Goal: Contribute content: Contribute content

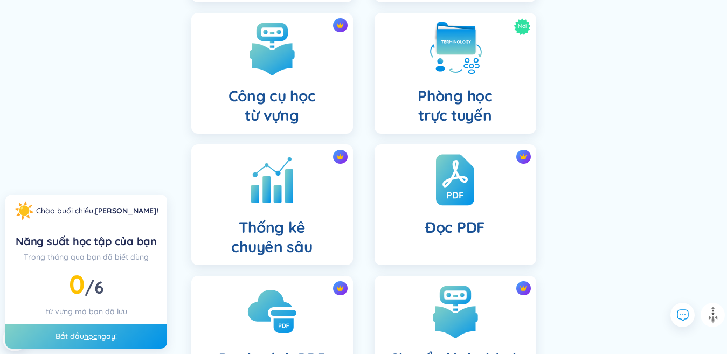
click at [611, 134] on div "Bộ sưu tập từ vựng Thư mục từ vựng Thư mục cộng tác Khóa học Công cụ học từ vựn…" at bounding box center [364, 79] width 552 height 712
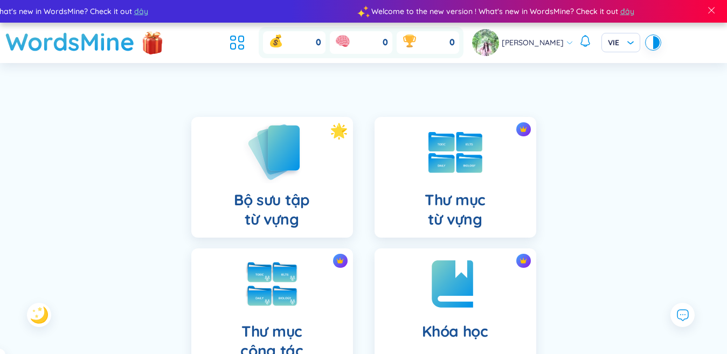
click at [258, 160] on img at bounding box center [272, 151] width 59 height 61
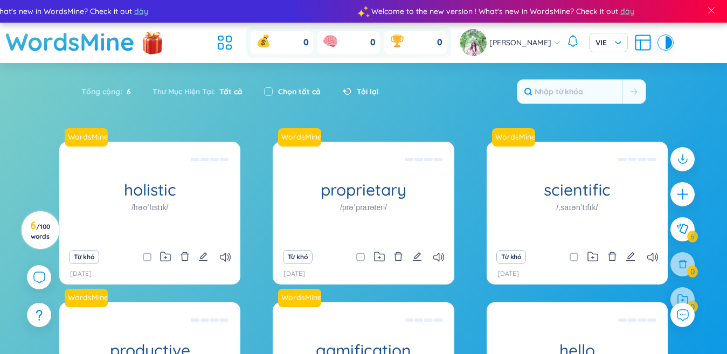
click at [258, 160] on div "WordsMine holistic /həʊˈlɪstɪk/ Toàn diện Eg: The holistic approach to healthca…" at bounding box center [363, 300] width 609 height 317
click at [573, 84] on input "text" at bounding box center [570, 92] width 105 height 24
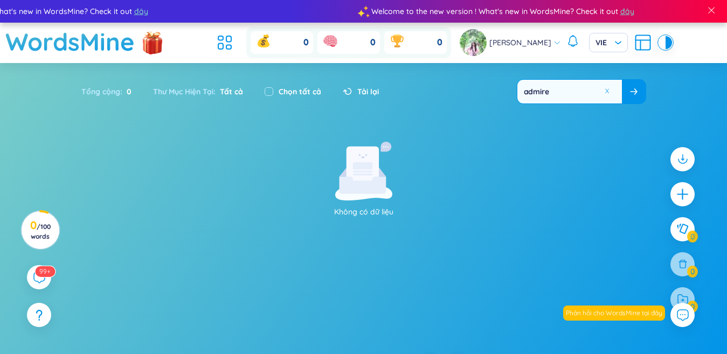
type input "admire"
click at [628, 98] on button at bounding box center [634, 92] width 24 height 24
click at [679, 191] on icon "plus" at bounding box center [682, 194] width 15 height 15
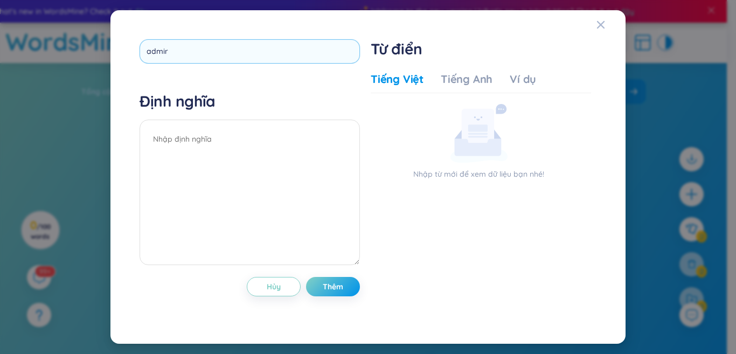
type input "admire"
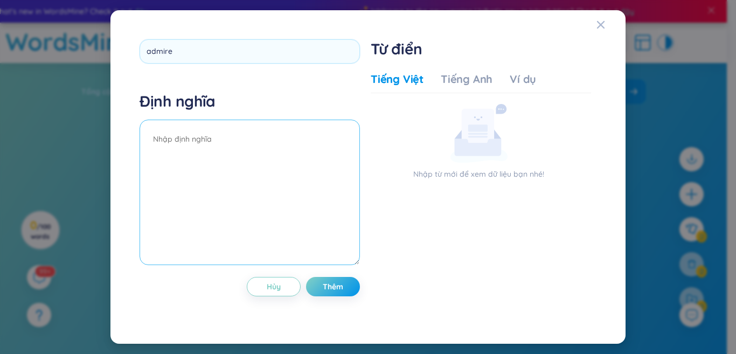
click at [213, 150] on textarea at bounding box center [250, 193] width 220 height 146
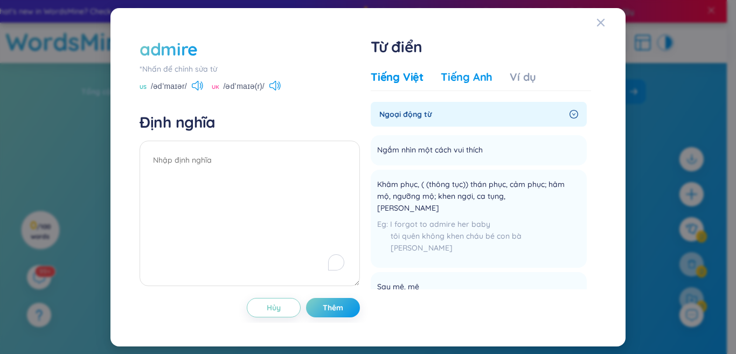
click at [453, 74] on div "Tiếng Anh" at bounding box center [467, 77] width 52 height 15
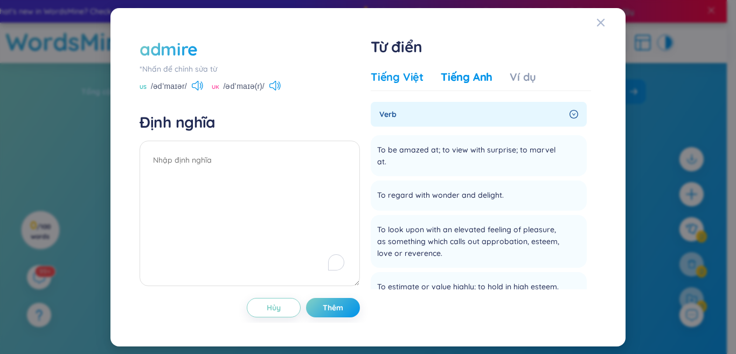
click at [406, 84] on div "Tiếng Việt" at bounding box center [397, 77] width 53 height 15
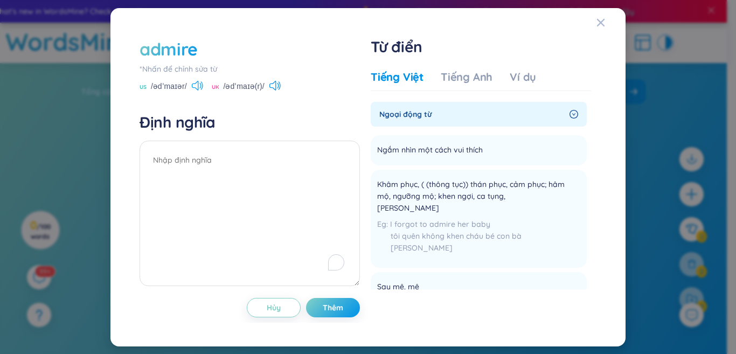
click at [197, 88] on icon at bounding box center [197, 86] width 11 height 10
click at [422, 198] on span "Khâm phục, ( (thông tục)) thán phục, cảm phục; hâm mộ, ngưỡng mộ; khen ngợi, ca…" at bounding box center [471, 196] width 189 height 36
click at [525, 173] on li "Khâm phục, ( (thông tục)) thán phục, cảm phục; hâm mộ, ngưỡng mộ; khen ngợi, ca…" at bounding box center [479, 219] width 216 height 98
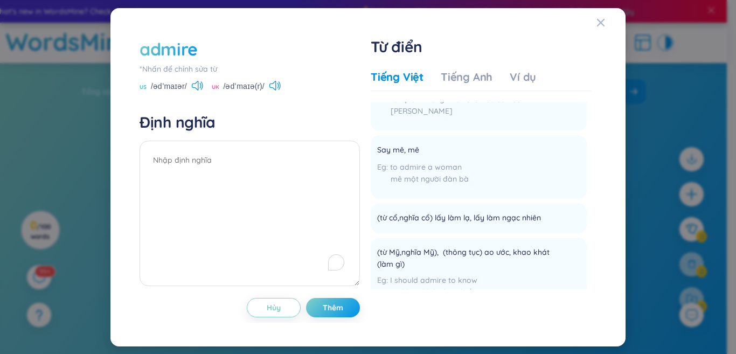
scroll to position [138, 0]
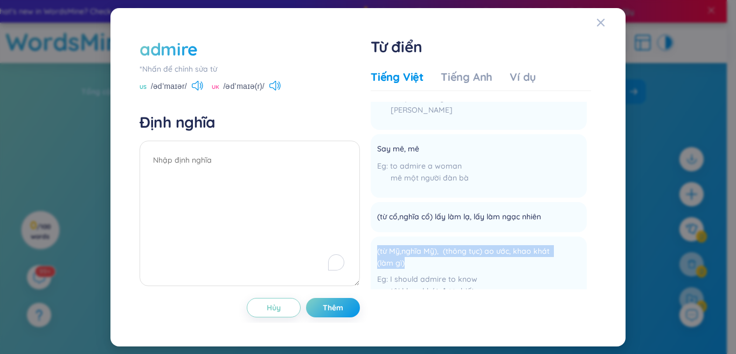
drag, startPoint x: 591, startPoint y: 206, endPoint x: 593, endPoint y: 233, distance: 27.5
click at [593, 233] on div "Từ điển Tiếng Việt Tiếng Anh Ví dụ Ngoại động từ Ngắm nhìn một cách vui thích T…" at bounding box center [484, 175] width 226 height 276
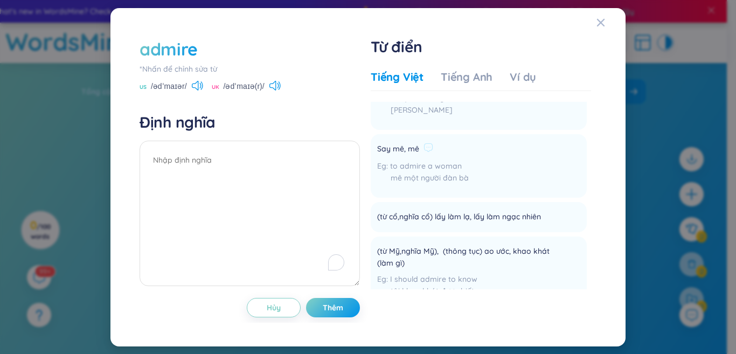
click at [539, 151] on li "Say mê, mê to admire a woman mê một người đàn bà [PERSON_NAME]" at bounding box center [479, 166] width 216 height 64
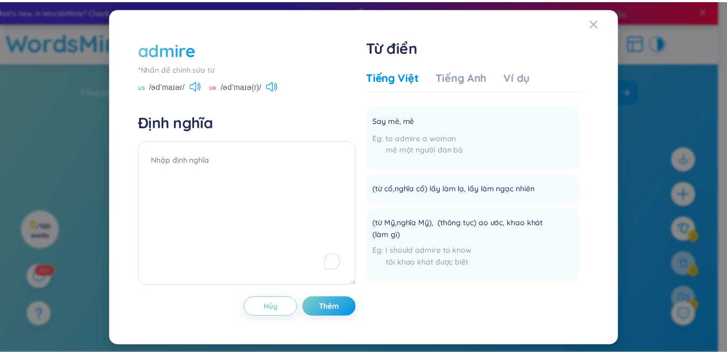
scroll to position [0, 0]
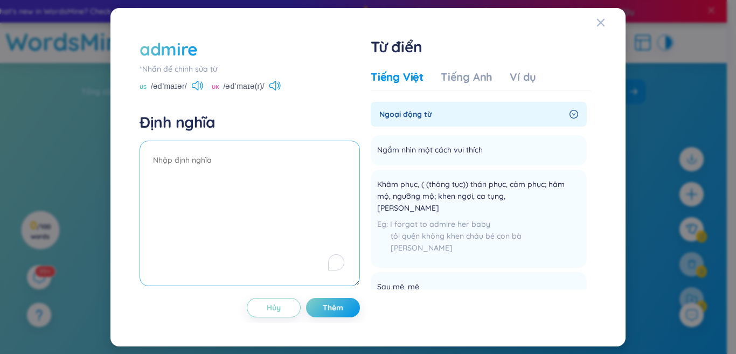
click at [254, 174] on textarea "To enrich screen reader interactions, please activate Accessibility in Grammarl…" at bounding box center [250, 214] width 220 height 146
type textarea "ngưỡng mộ"
click at [320, 311] on button "Thêm" at bounding box center [333, 307] width 54 height 19
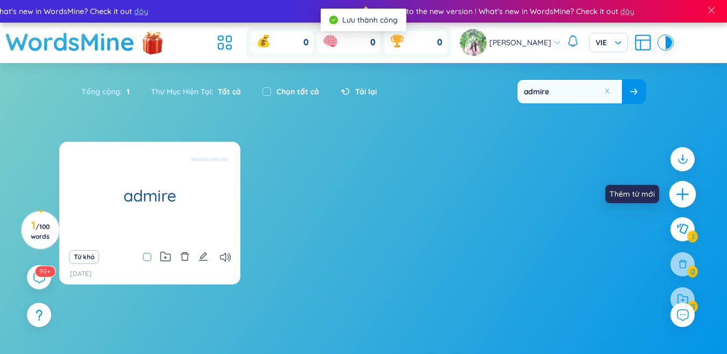
click at [674, 189] on div at bounding box center [683, 194] width 27 height 27
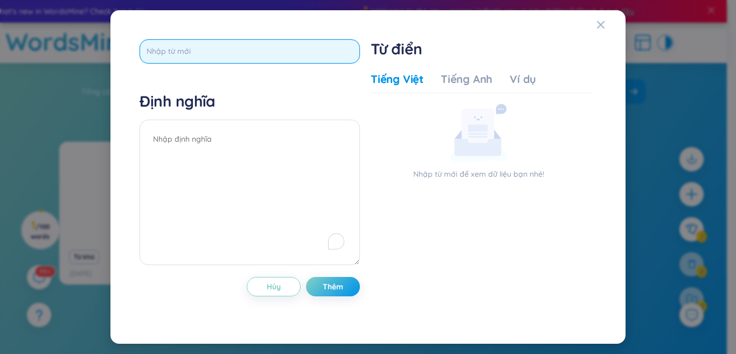
click at [334, 47] on input "text" at bounding box center [250, 51] width 220 height 24
type input "adopt"
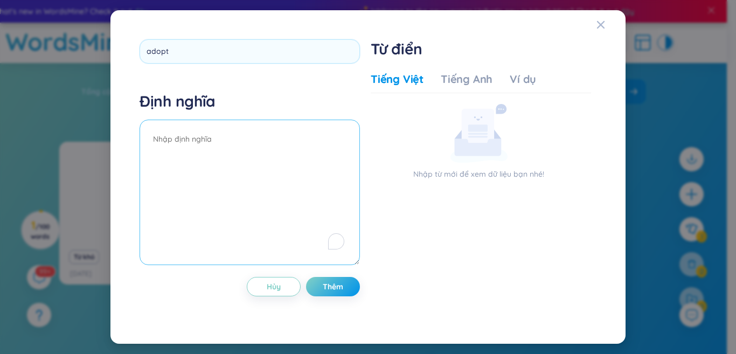
click at [298, 148] on textarea "To enrich screen reader interactions, please activate Accessibility in Grammarl…" at bounding box center [250, 193] width 220 height 146
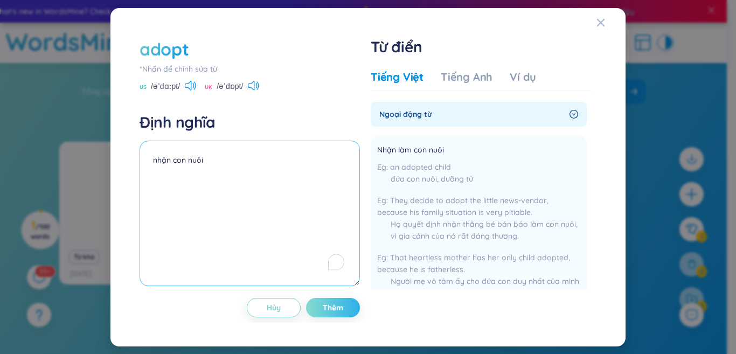
type textarea "nhận con nuôi"
click at [322, 310] on button "Thêm" at bounding box center [333, 307] width 54 height 19
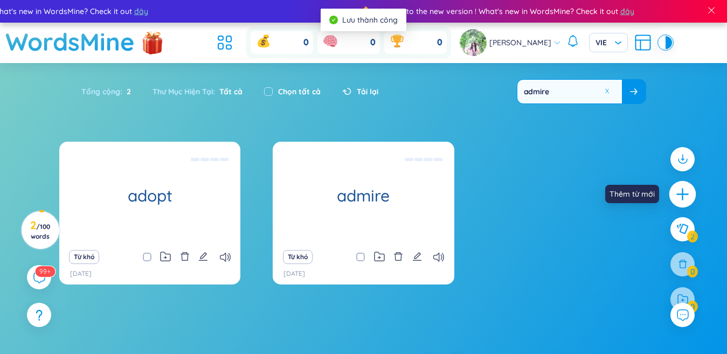
click at [687, 200] on icon "plus" at bounding box center [682, 194] width 15 height 15
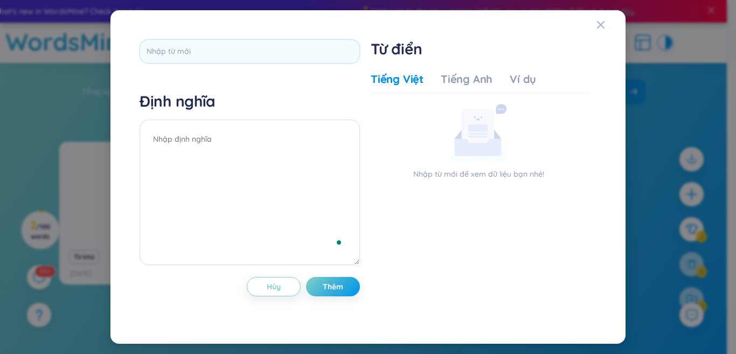
click at [308, 64] on div at bounding box center [250, 55] width 220 height 32
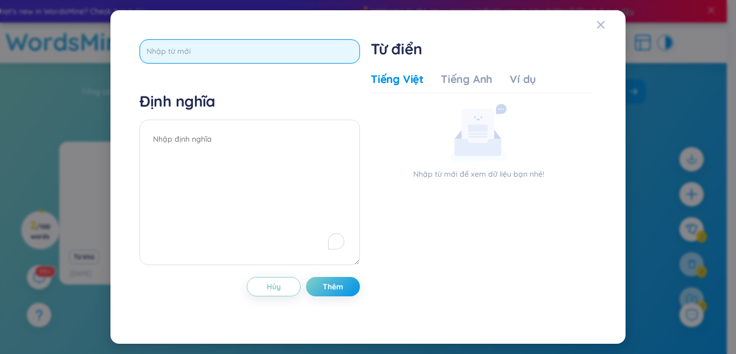
click at [308, 60] on input "text" at bounding box center [250, 51] width 220 height 24
type input "attack"
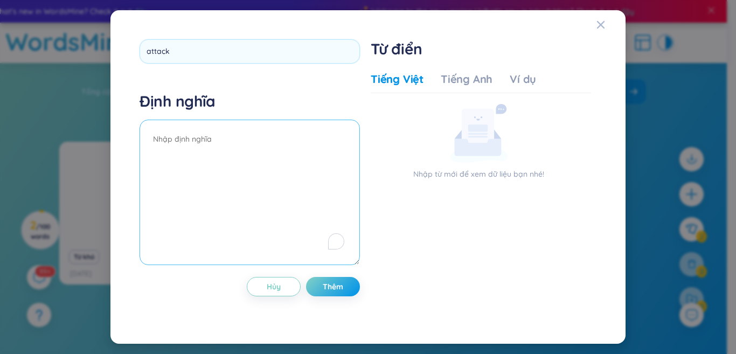
click at [252, 128] on div "Định nghĩa" at bounding box center [250, 180] width 220 height 177
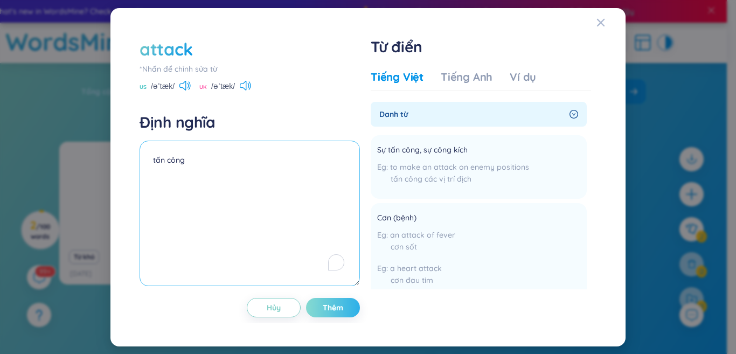
type textarea "tấn công"
click at [327, 300] on button "Thêm" at bounding box center [333, 307] width 54 height 19
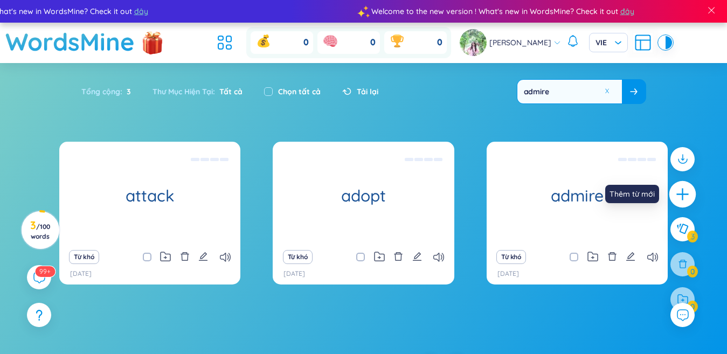
click at [682, 195] on icon "plus" at bounding box center [683, 194] width 12 height 1
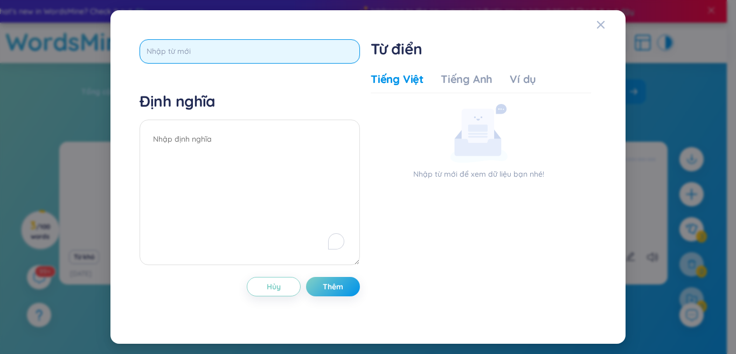
click at [321, 45] on input "text" at bounding box center [250, 51] width 220 height 24
type input "attend"
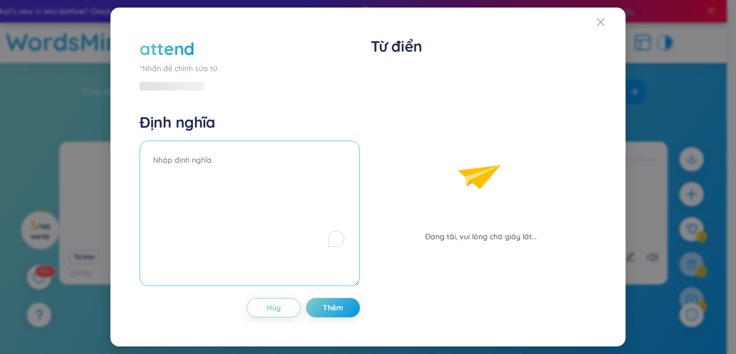
click at [235, 139] on div "Định nghĩa" at bounding box center [250, 201] width 220 height 177
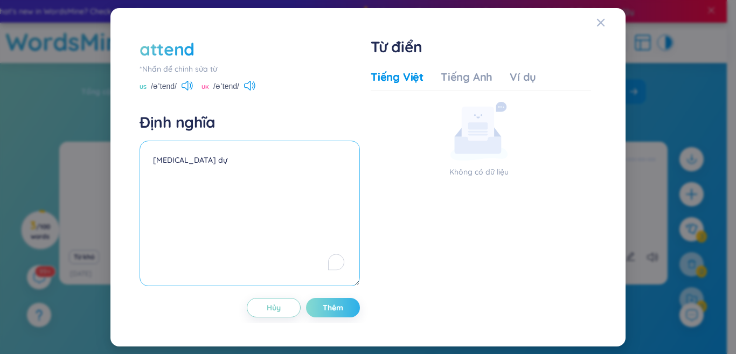
type textarea "[MEDICAL_DATA] dự"
click at [341, 308] on span "Thêm" at bounding box center [333, 307] width 20 height 11
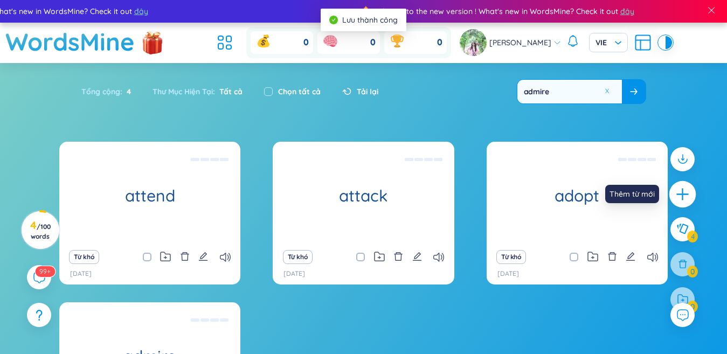
click at [681, 197] on icon "plus" at bounding box center [682, 194] width 15 height 15
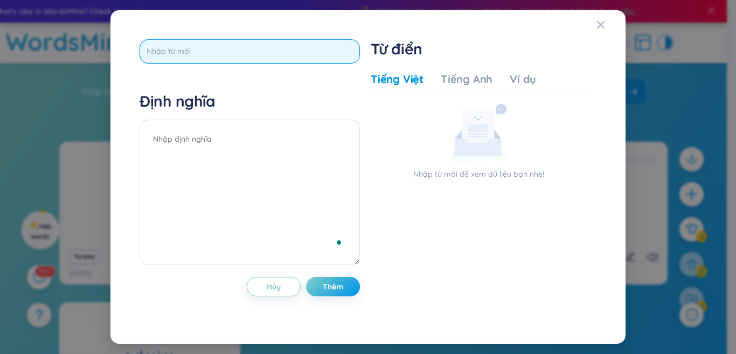
click at [318, 47] on input "text" at bounding box center [250, 51] width 220 height 24
type input "bond"
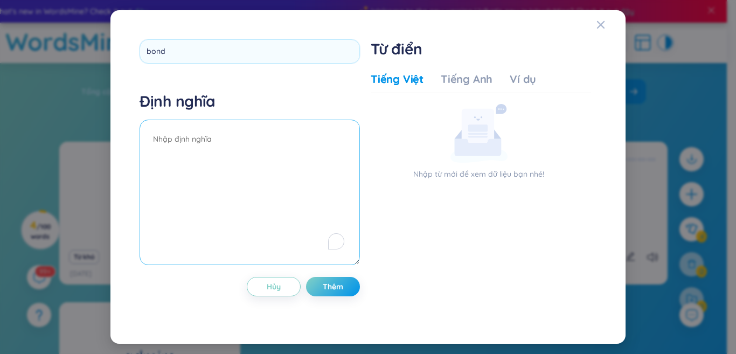
click at [248, 161] on textarea "To enrich screen reader interactions, please activate Accessibility in Grammarl…" at bounding box center [250, 193] width 220 height 146
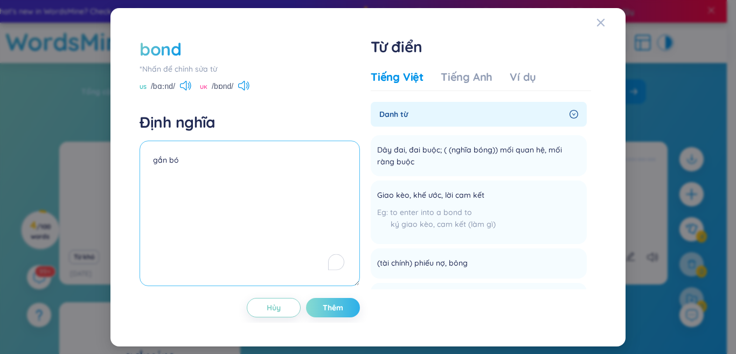
type textarea "gắn bó"
click at [329, 307] on span "Thêm" at bounding box center [333, 307] width 20 height 11
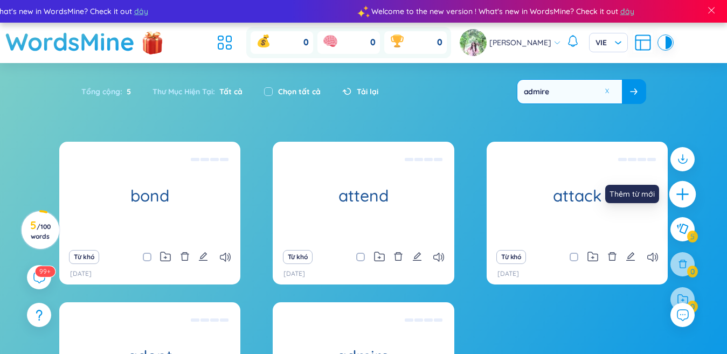
click at [675, 188] on icon "plus" at bounding box center [682, 194] width 15 height 15
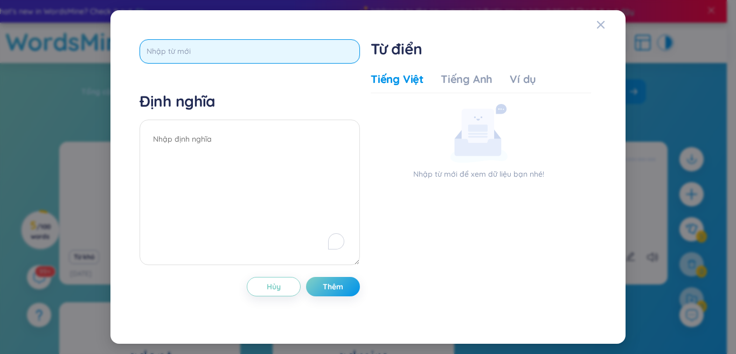
click at [318, 63] on input "text" at bounding box center [250, 51] width 220 height 24
type input "defeat"
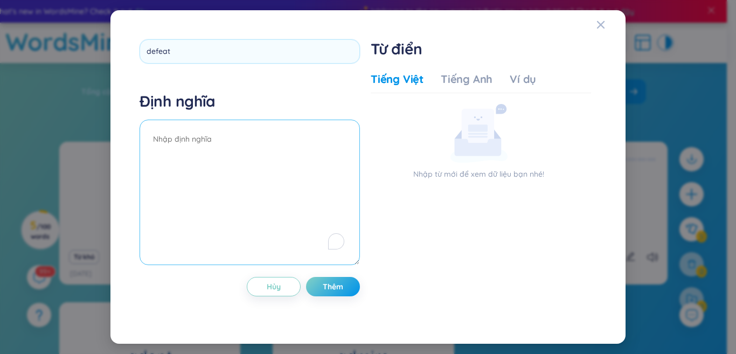
click at [238, 153] on textarea "To enrich screen reader interactions, please activate Accessibility in Grammarl…" at bounding box center [250, 193] width 220 height 146
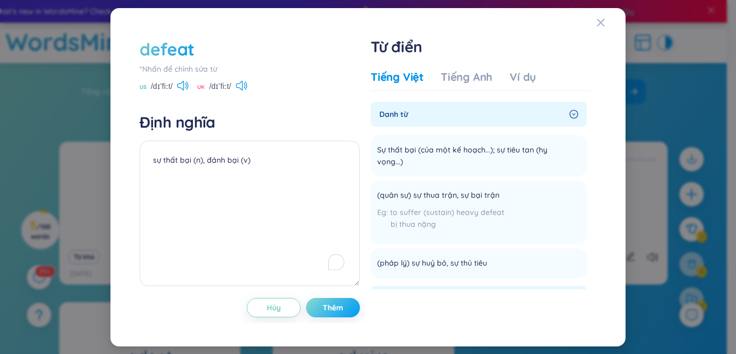
click at [334, 298] on button "Thêm" at bounding box center [333, 307] width 54 height 19
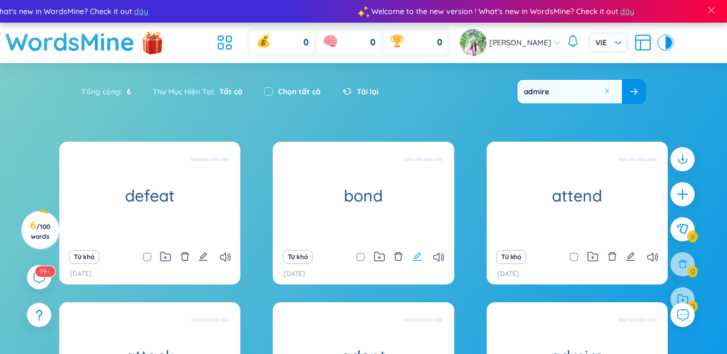
click at [417, 260] on icon "edit" at bounding box center [417, 257] width 10 height 10
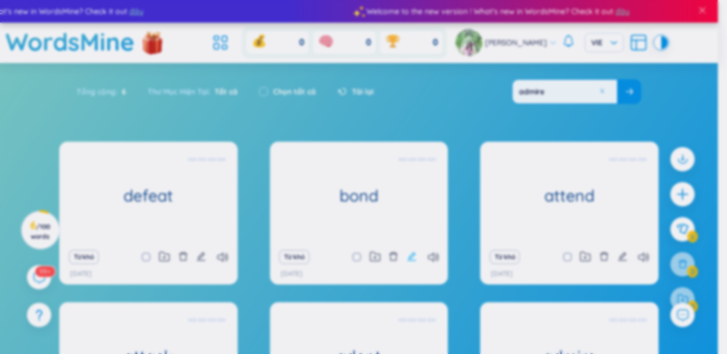
type textarea "gắn bó"
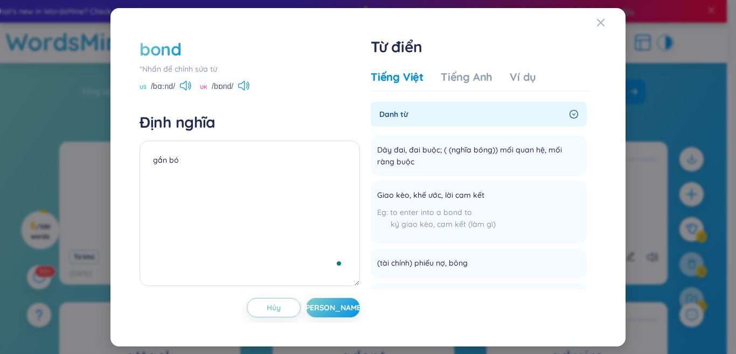
click at [682, 95] on div "bond *Nhấn để chỉnh sửa từ [GEOGRAPHIC_DATA] /bɑːnd/ [GEOGRAPHIC_DATA] /bɒnd/ Đ…" at bounding box center [368, 177] width 736 height 354
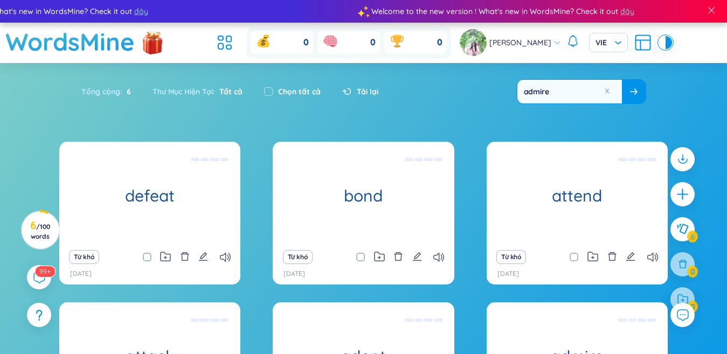
click at [362, 259] on input "checkbox" at bounding box center [366, 257] width 9 height 9
click at [360, 261] on span at bounding box center [360, 257] width 9 height 9
click at [362, 261] on input "checkbox" at bounding box center [366, 257] width 9 height 9
click at [360, 261] on span at bounding box center [360, 257] width 9 height 9
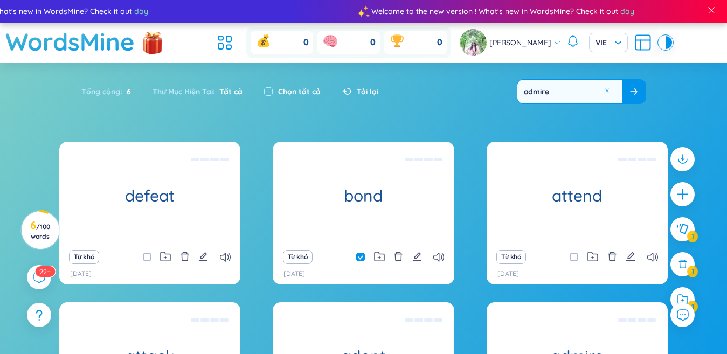
click at [362, 261] on input "checkbox" at bounding box center [366, 257] width 9 height 9
click at [356, 254] on span at bounding box center [360, 257] width 9 height 9
click at [362, 254] on input "checkbox" at bounding box center [366, 257] width 9 height 9
click at [356, 254] on span at bounding box center [360, 257] width 9 height 9
click at [362, 254] on input "checkbox" at bounding box center [366, 257] width 9 height 9
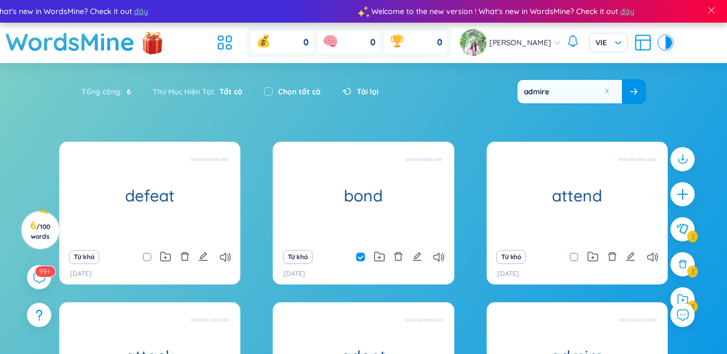
checkbox input "false"
click at [415, 258] on icon "edit" at bounding box center [417, 256] width 9 height 9
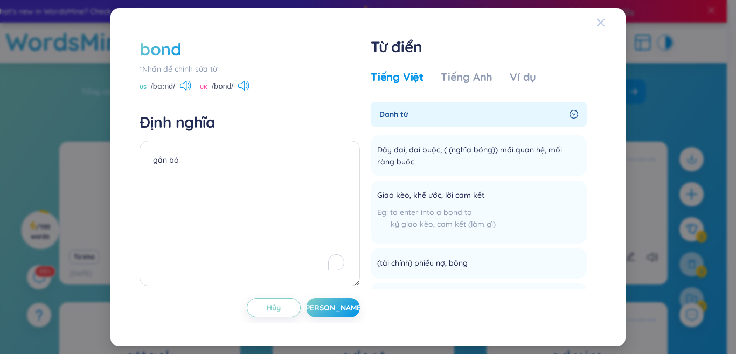
click at [602, 17] on div "Close" at bounding box center [601, 22] width 9 height 29
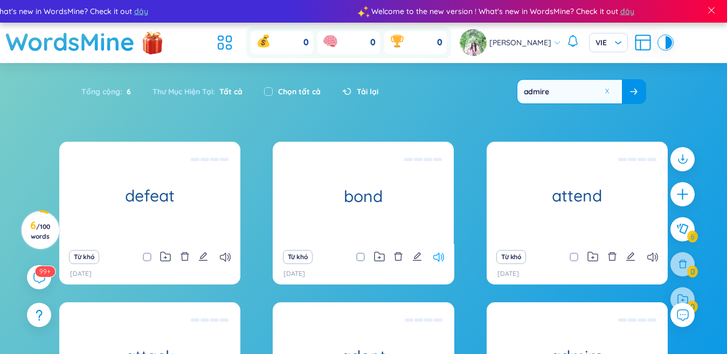
click at [439, 260] on icon at bounding box center [438, 257] width 11 height 9
click at [479, 146] on div "defeat sự thất bại (n), đánh bại (v) Từ khó [DATE] bond gắn bó Từ khó [DATE] at…" at bounding box center [363, 300] width 609 height 317
click at [677, 195] on icon "plus" at bounding box center [682, 194] width 15 height 15
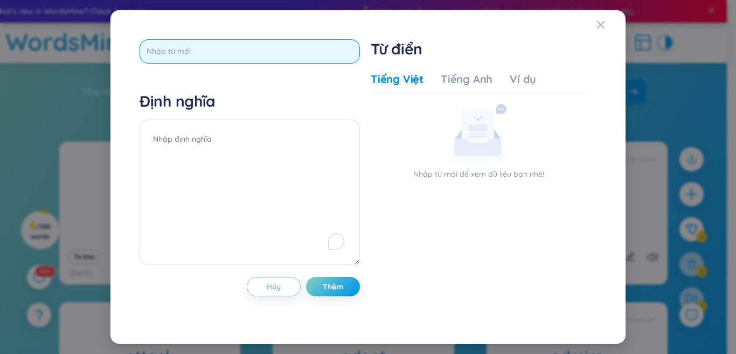
click at [335, 46] on input "text" at bounding box center [250, 51] width 220 height 24
type input "e"
type input "resign"
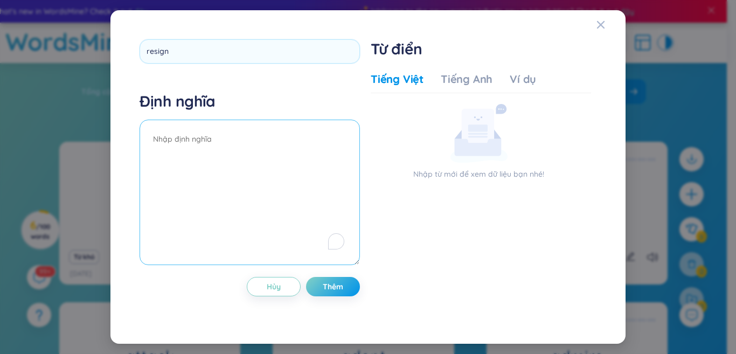
click at [250, 128] on div "Định nghĩa" at bounding box center [250, 180] width 220 height 177
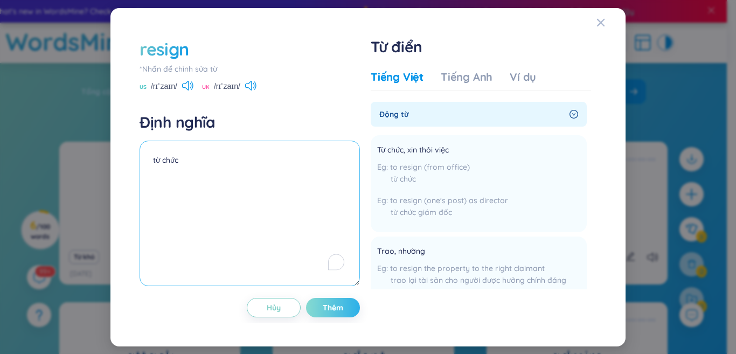
type textarea "từ chức"
click at [328, 309] on span "Thêm" at bounding box center [333, 307] width 20 height 11
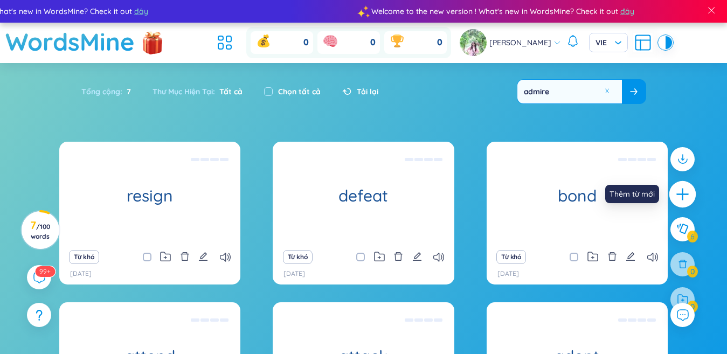
click at [684, 196] on icon "plus" at bounding box center [682, 194] width 15 height 15
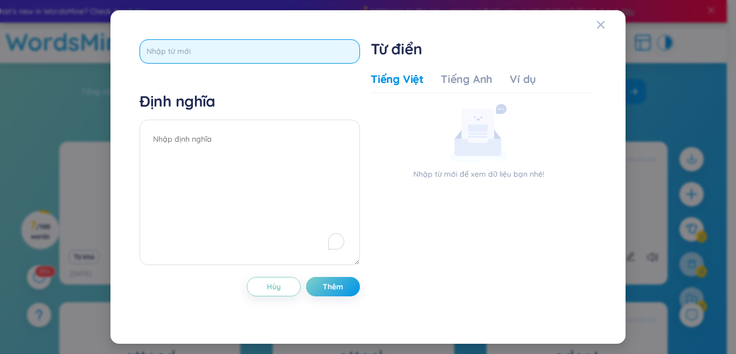
click at [348, 51] on input "text" at bounding box center [250, 51] width 220 height 24
type input "battle"
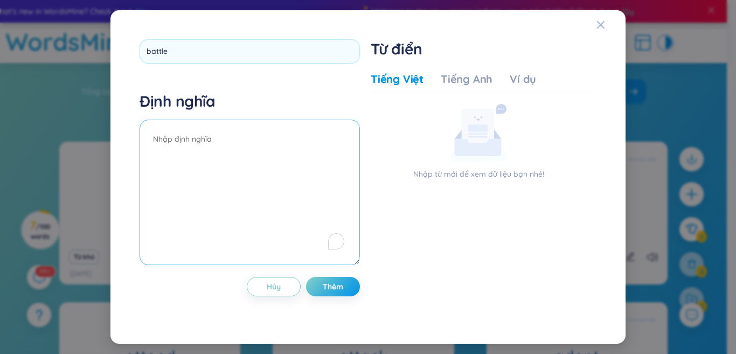
click at [235, 148] on textarea "To enrich screen reader interactions, please activate Accessibility in Grammarl…" at bounding box center [250, 193] width 220 height 146
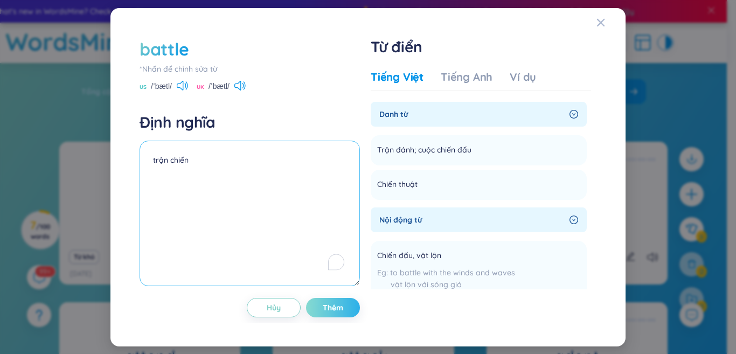
type textarea "trận chiến"
click at [328, 309] on span "Thêm" at bounding box center [333, 307] width 20 height 11
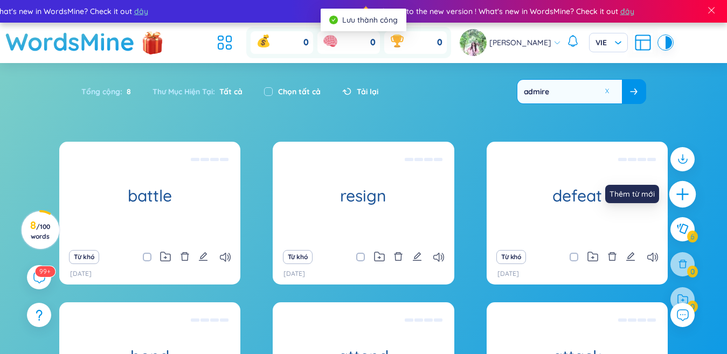
click at [678, 194] on icon "plus" at bounding box center [682, 194] width 15 height 15
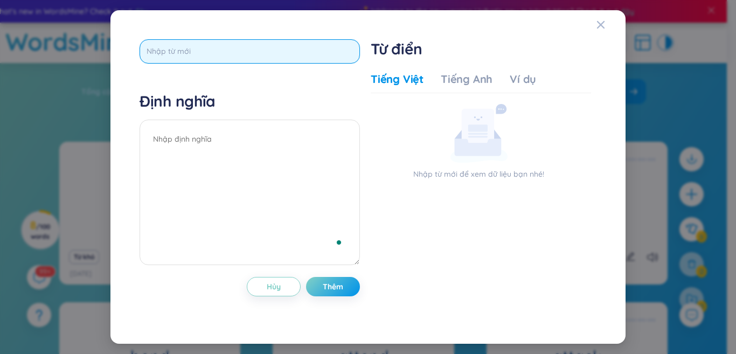
click at [304, 50] on input "text" at bounding box center [250, 51] width 220 height 24
type input "account"
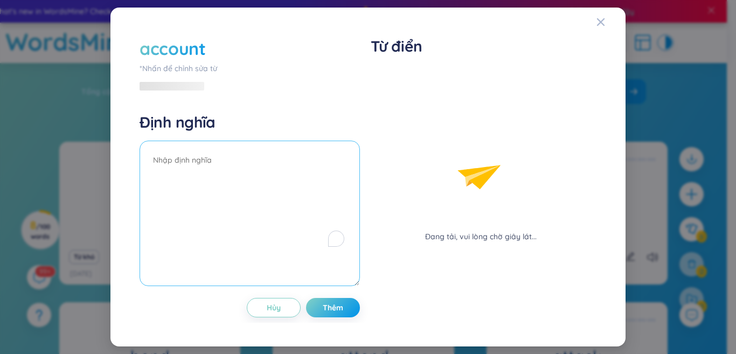
click at [247, 160] on textarea "To enrich screen reader interactions, please activate Accessibility in Grammarl…" at bounding box center [250, 214] width 220 height 146
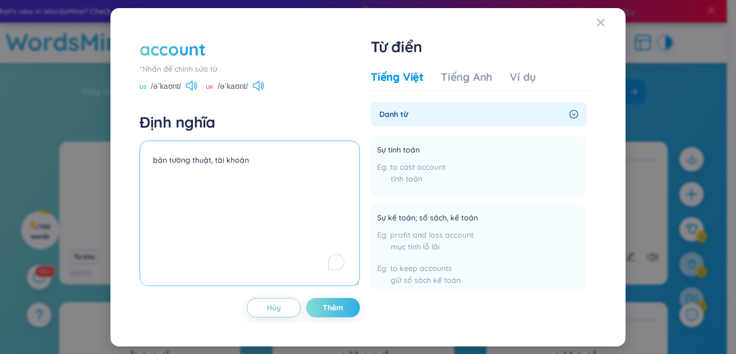
type textarea "bản tường thuật, tài khoản"
click at [336, 304] on span "Thêm" at bounding box center [333, 307] width 20 height 11
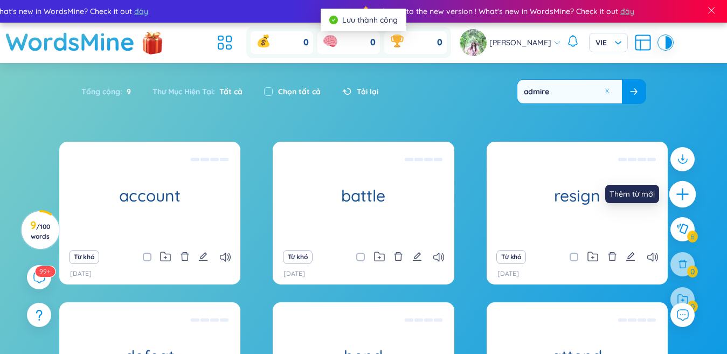
click at [686, 188] on icon "plus" at bounding box center [682, 194] width 15 height 15
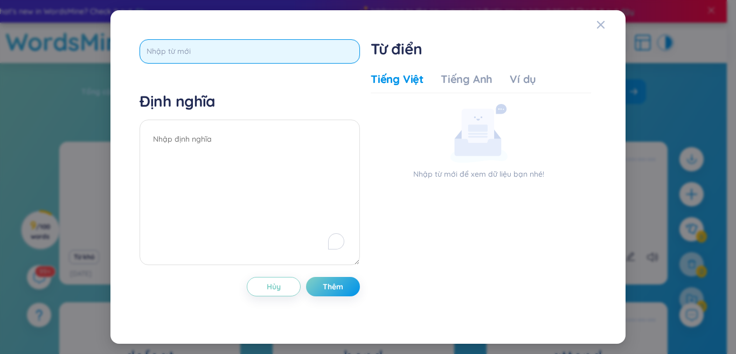
click at [307, 57] on input "text" at bounding box center [250, 51] width 220 height 24
type input "biography"
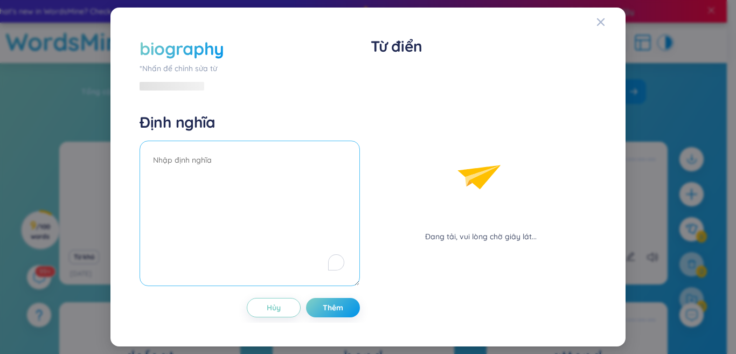
click at [232, 146] on textarea "To enrich screen reader interactions, please activate Accessibility in Grammarl…" at bounding box center [250, 214] width 220 height 146
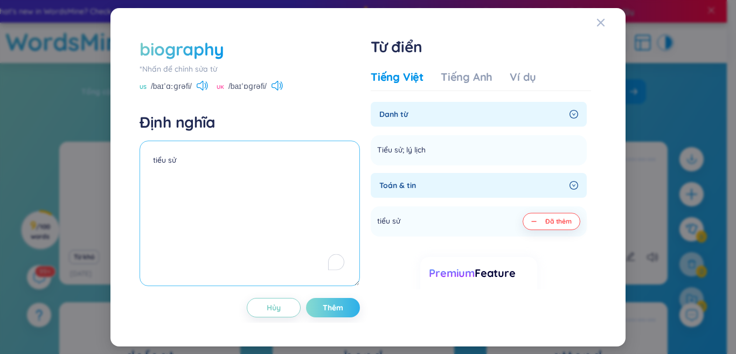
type textarea "tiểu sử"
click at [334, 311] on span "Thêm" at bounding box center [333, 307] width 20 height 11
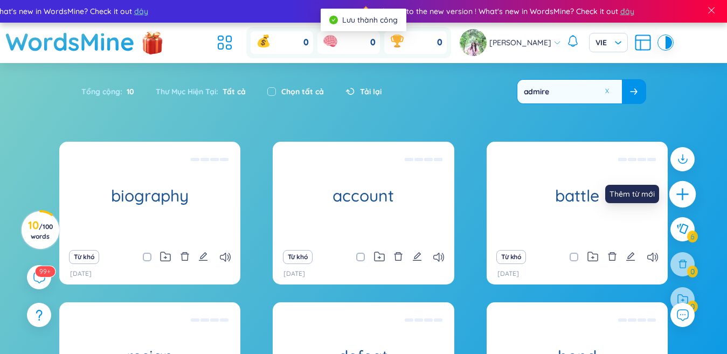
click at [684, 194] on icon "plus" at bounding box center [683, 194] width 12 height 1
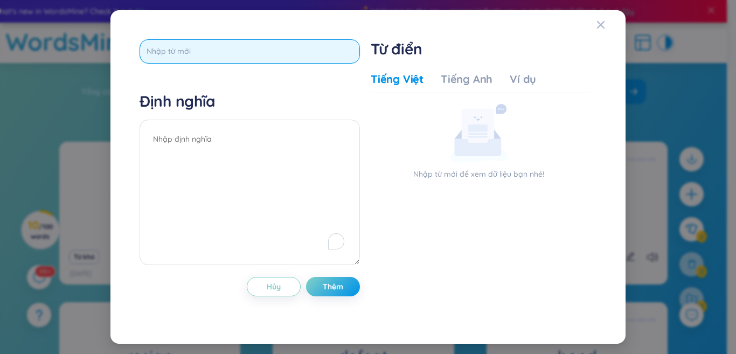
click at [339, 52] on input "text" at bounding box center [250, 51] width 220 height 24
type input "[MEDICAL_DATA]"
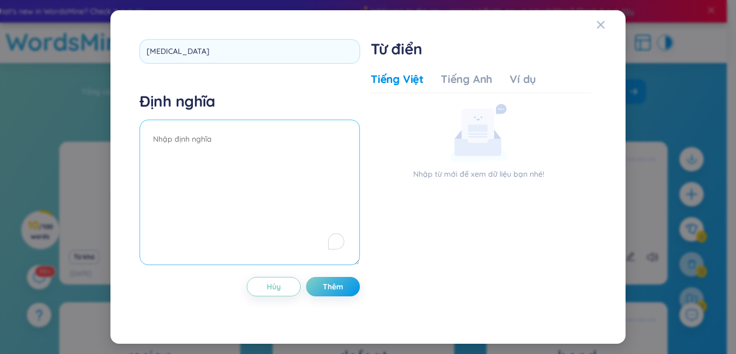
click at [235, 136] on div "Định nghĩa" at bounding box center [250, 180] width 220 height 177
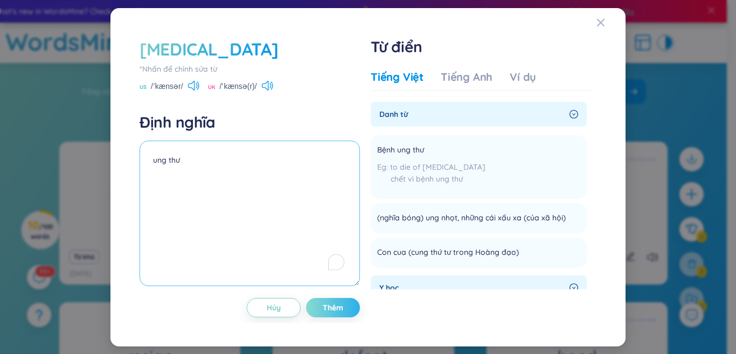
type textarea "ung thư"
click at [336, 311] on span "Thêm" at bounding box center [333, 307] width 20 height 11
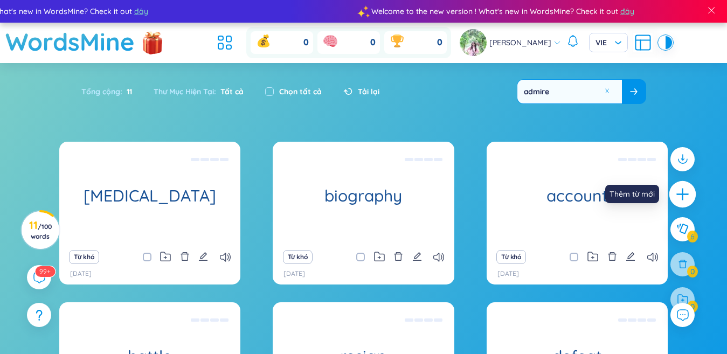
click at [680, 193] on icon "plus" at bounding box center [682, 194] width 15 height 15
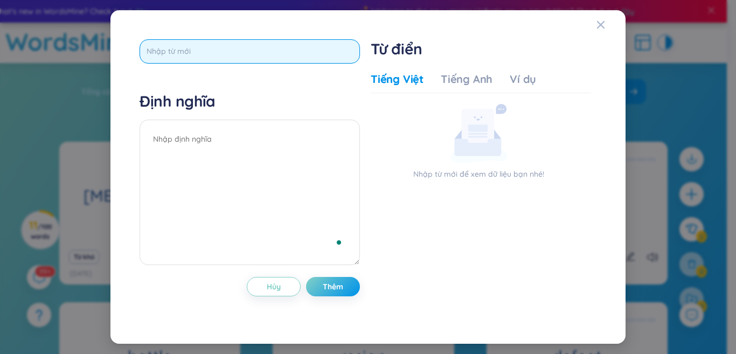
click at [337, 54] on input "text" at bounding box center [250, 51] width 220 height 24
type input "child hood"
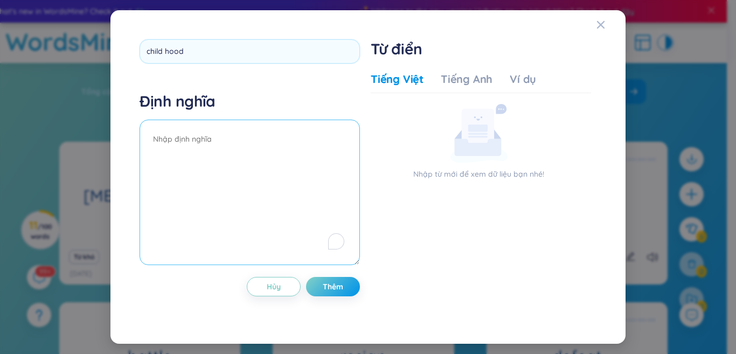
click at [251, 133] on div "Định nghĩa" at bounding box center [250, 180] width 220 height 177
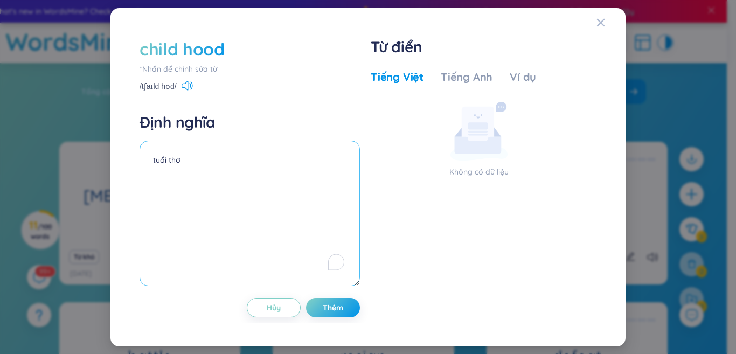
type textarea "tuổi thơ"
click at [327, 295] on div "child hood *Nhấn để chỉnh sửa từ /tʃaɪld hʊd/ Định nghĩa tuổi thơ Hủy Thêm" at bounding box center [250, 177] width 220 height 280
click at [329, 308] on span "Thêm" at bounding box center [333, 307] width 20 height 11
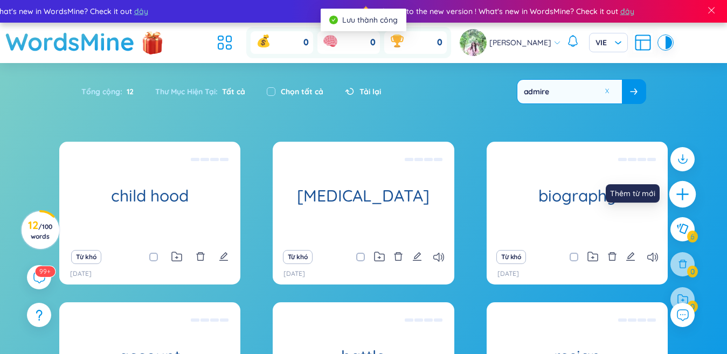
click at [678, 189] on icon "plus" at bounding box center [682, 194] width 15 height 15
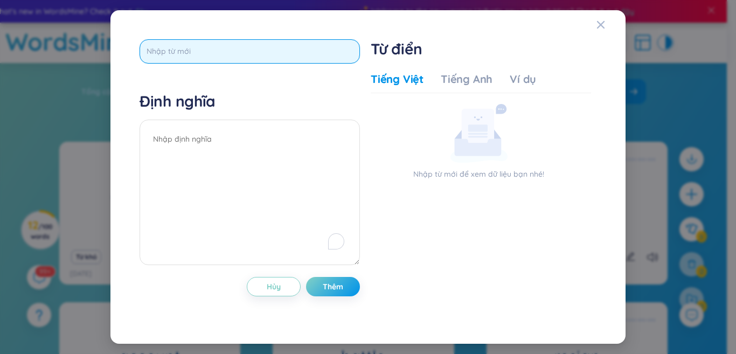
click at [316, 48] on input "text" at bounding box center [250, 51] width 220 height 24
type input "e"
type input "ê"
type input "enemy"
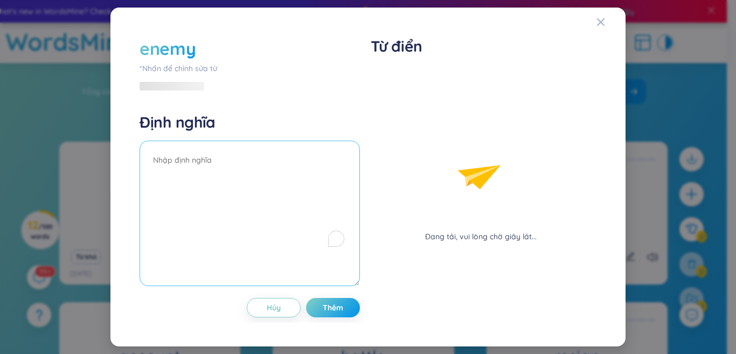
click at [225, 158] on textarea "To enrich screen reader interactions, please activate Accessibility in Grammarl…" at bounding box center [250, 214] width 220 height 146
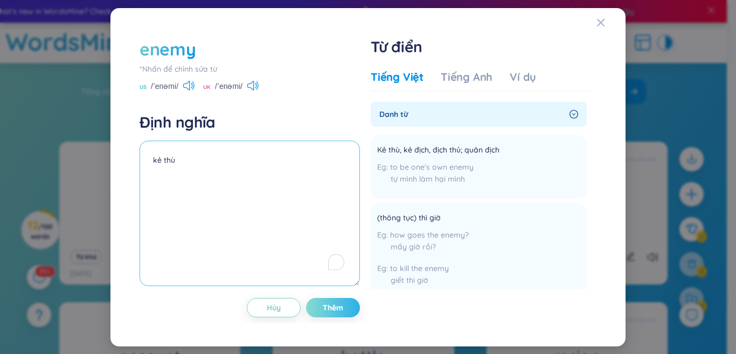
type textarea "kẻ thù"
click at [339, 305] on span "Thêm" at bounding box center [333, 307] width 20 height 11
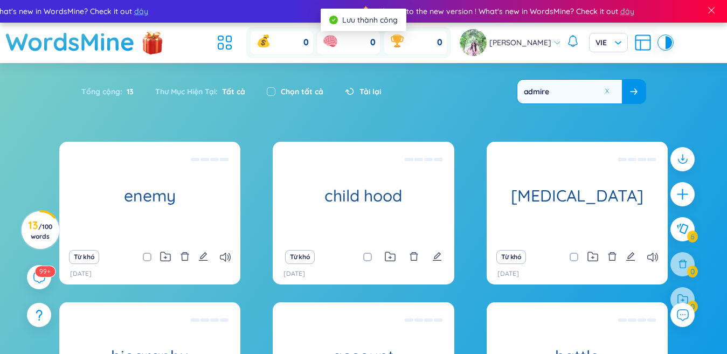
click at [685, 181] on div at bounding box center [682, 235] width 35 height 186
click at [681, 196] on icon "plus" at bounding box center [682, 194] width 15 height 15
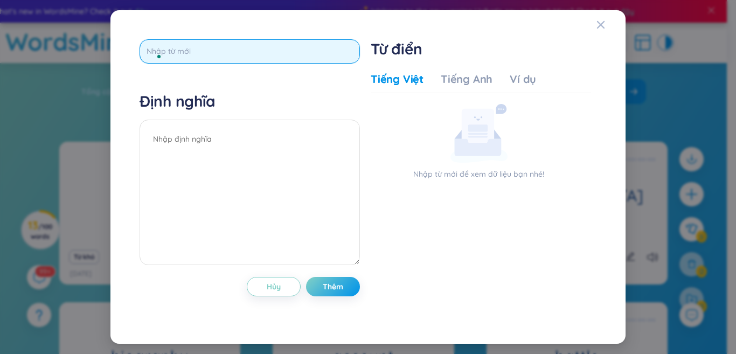
click at [334, 47] on input "text" at bounding box center [250, 51] width 220 height 24
type input "genious"
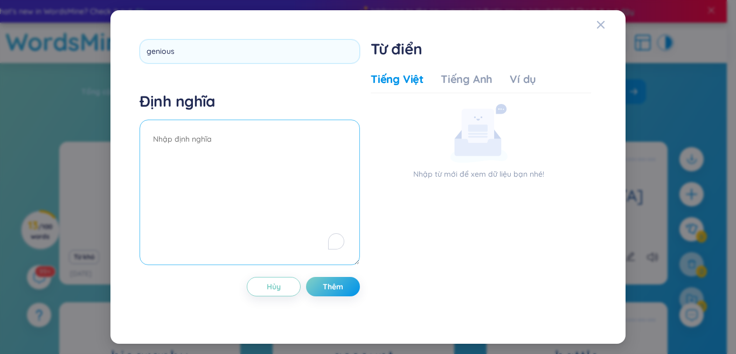
click at [259, 151] on textarea "To enrich screen reader interactions, please activate Accessibility in Grammarl…" at bounding box center [250, 193] width 220 height 146
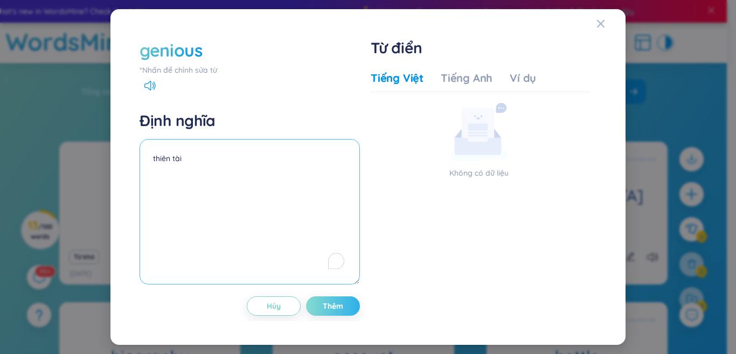
type textarea "thiên tài"
click at [328, 307] on span "Thêm" at bounding box center [333, 306] width 20 height 11
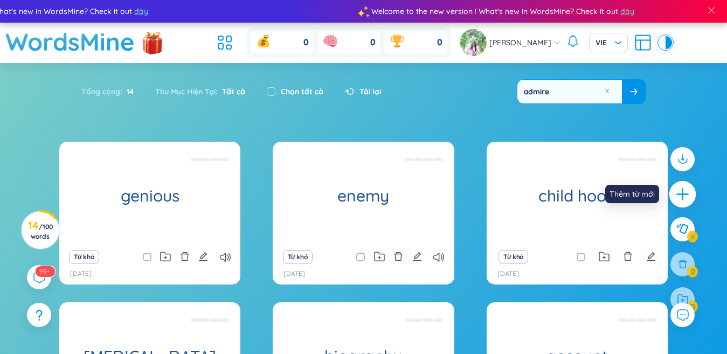
click at [684, 195] on icon "plus" at bounding box center [682, 194] width 15 height 15
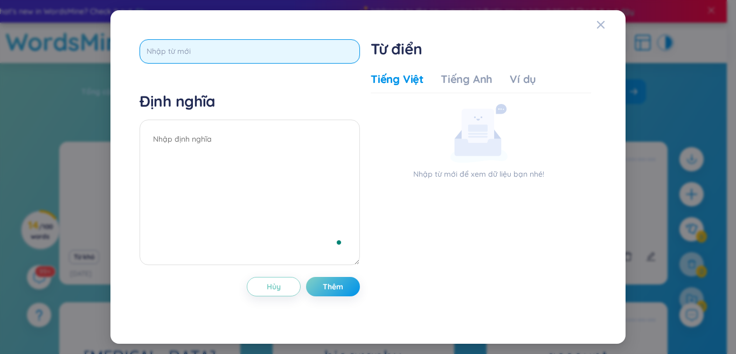
click at [239, 45] on input "text" at bounding box center [250, 51] width 220 height 24
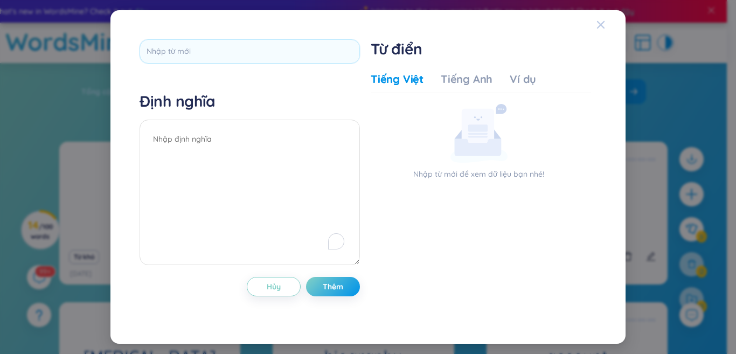
click at [597, 31] on div "Close" at bounding box center [601, 24] width 9 height 29
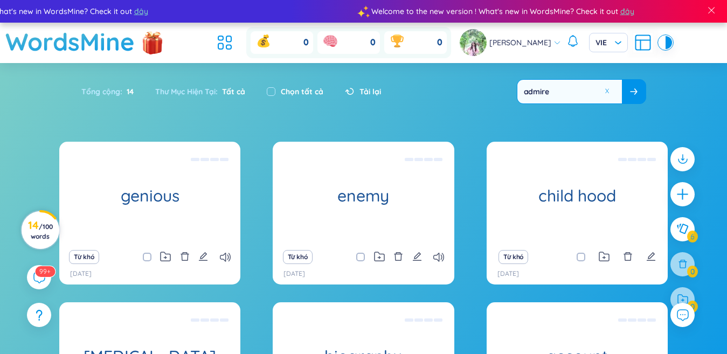
click at [44, 227] on span "/ 100 words" at bounding box center [42, 232] width 22 height 18
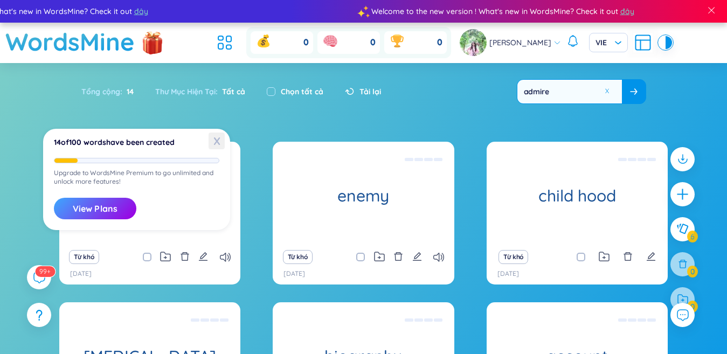
click at [209, 137] on span "X" at bounding box center [217, 141] width 16 height 17
